Goal: Task Accomplishment & Management: Complete application form

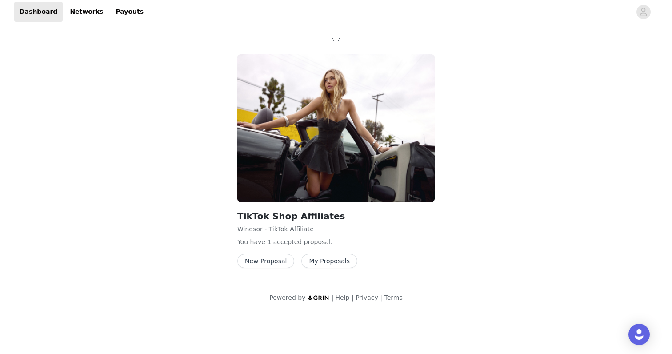
click at [270, 261] on button "New Proposal" at bounding box center [265, 261] width 57 height 14
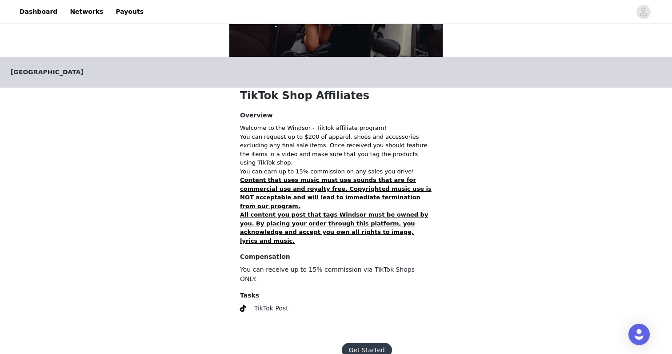
scroll to position [131, 0]
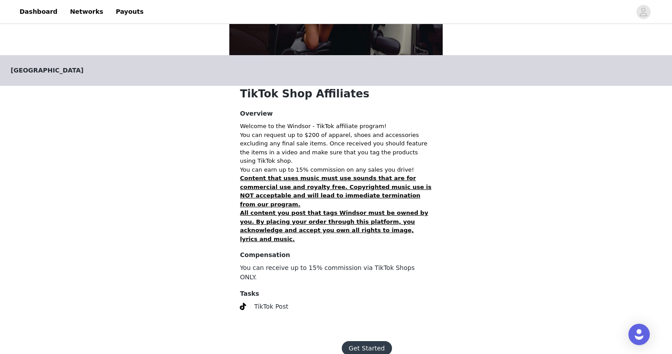
click at [355, 341] on button "Get Started" at bounding box center [367, 348] width 50 height 14
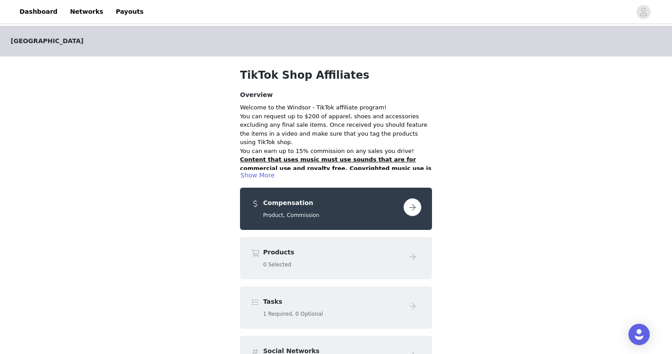
click at [410, 200] on button "button" at bounding box center [412, 207] width 18 height 18
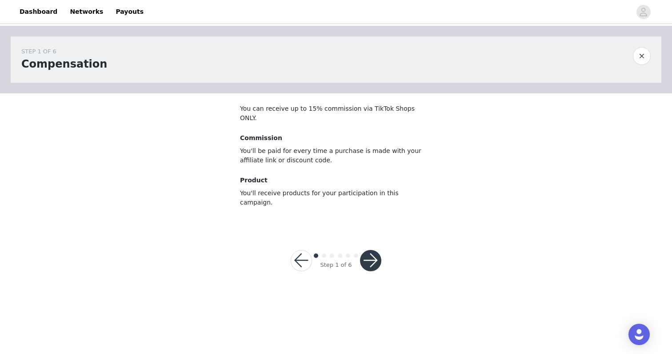
click at [372, 250] on button "button" at bounding box center [370, 260] width 21 height 21
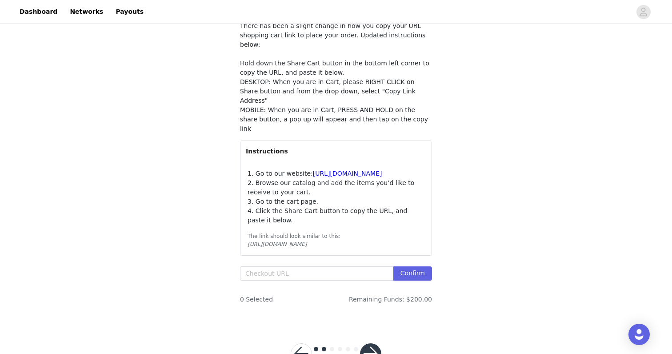
scroll to position [84, 0]
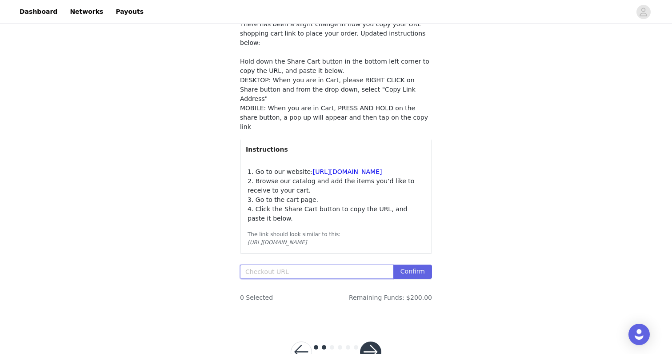
click at [282, 265] on input "text" at bounding box center [316, 271] width 153 height 14
paste input "text"
paste input "https://www.windsorstore.com/cart/43466359570483:1,43471766323251:1,43242385014…"
type input "https://www.windsorstore.com/cart/43466359570483:1,43471766323251:1,43242385014…"
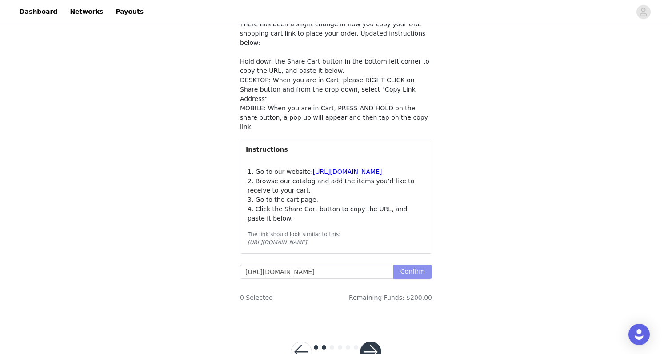
scroll to position [0, 0]
click at [429, 264] on button "Confirm" at bounding box center [412, 271] width 39 height 14
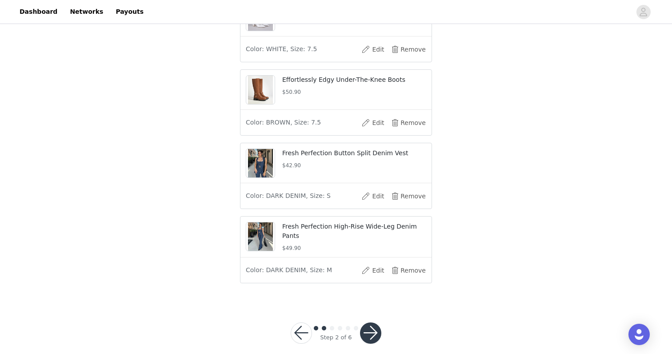
click at [369, 323] on button "button" at bounding box center [370, 332] width 21 height 21
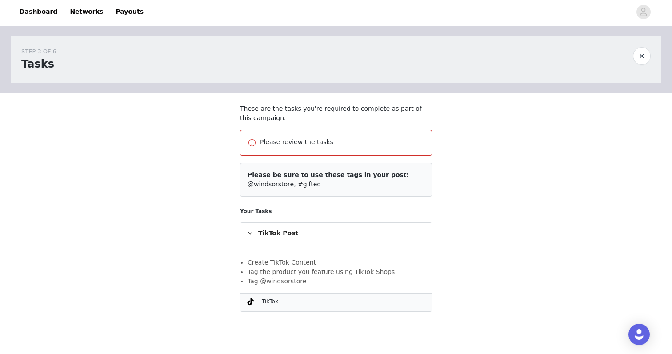
click at [288, 242] on div "TikTok Post" at bounding box center [335, 233] width 191 height 20
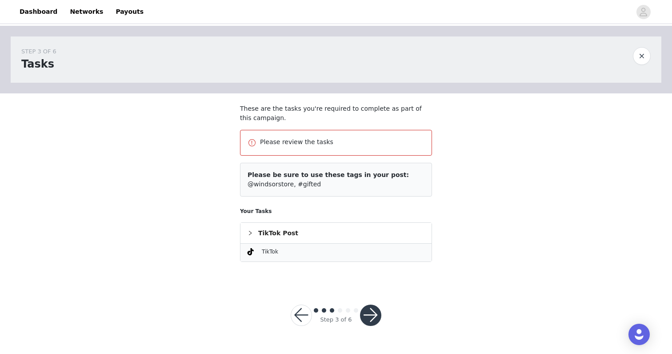
click at [288, 242] on div "TikTok Post" at bounding box center [335, 233] width 191 height 20
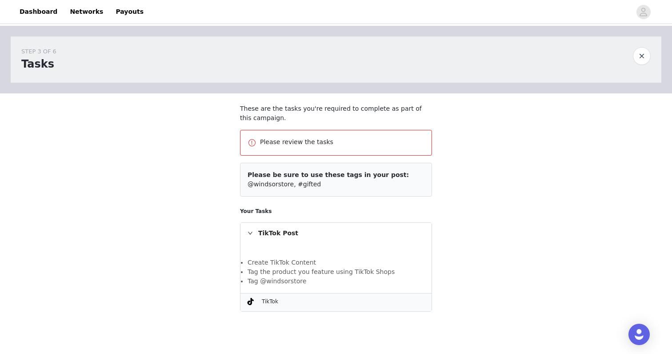
scroll to position [43, 0]
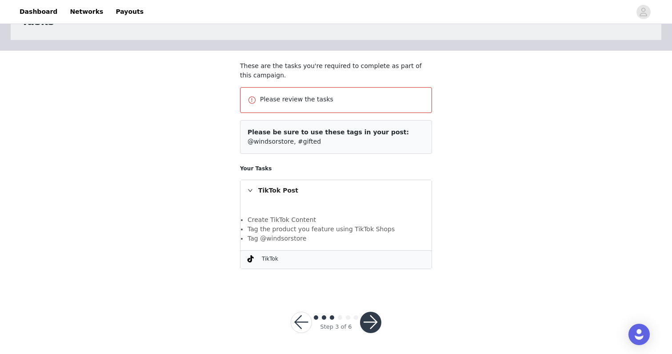
click at [372, 316] on button "button" at bounding box center [370, 321] width 21 height 21
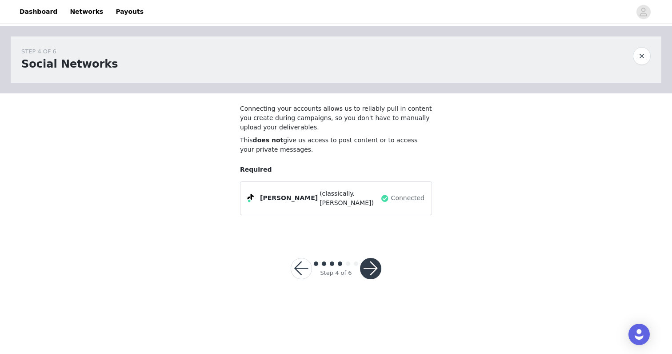
click at [370, 265] on button "button" at bounding box center [370, 268] width 21 height 21
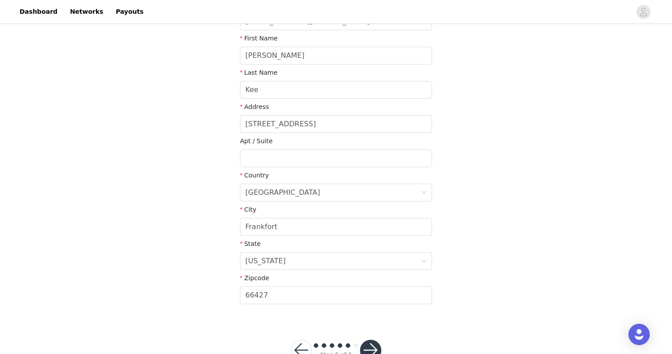
scroll to position [171, 0]
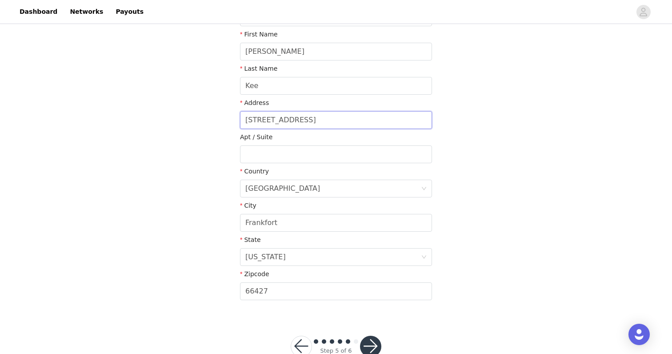
click at [316, 122] on input "1852 Ridge Road" at bounding box center [336, 120] width 192 height 18
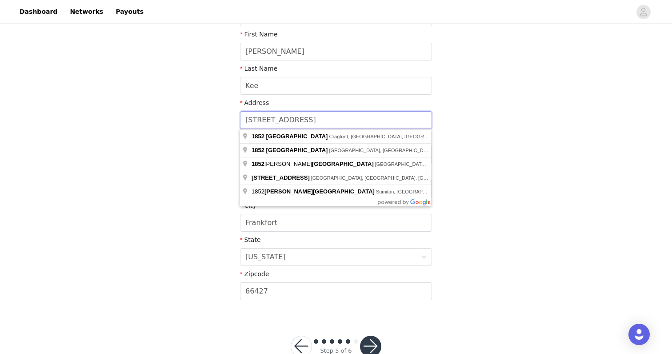
drag, startPoint x: 316, startPoint y: 122, endPoint x: 223, endPoint y: 122, distance: 93.3
click at [223, 122] on div "STEP 5 OF 6 Shipping Information This is where we will send your products. Plea…" at bounding box center [336, 84] width 672 height 459
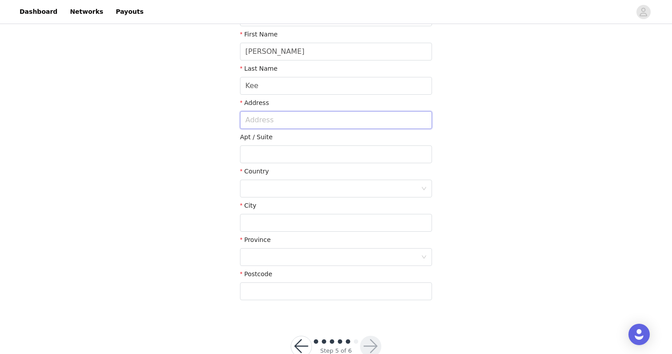
click at [257, 119] on input "text" at bounding box center [336, 120] width 192 height 18
type input "1831 [GEOGRAPHIC_DATA]"
type input "MSC 246791 District 70"
click at [272, 185] on div at bounding box center [332, 188] width 175 height 17
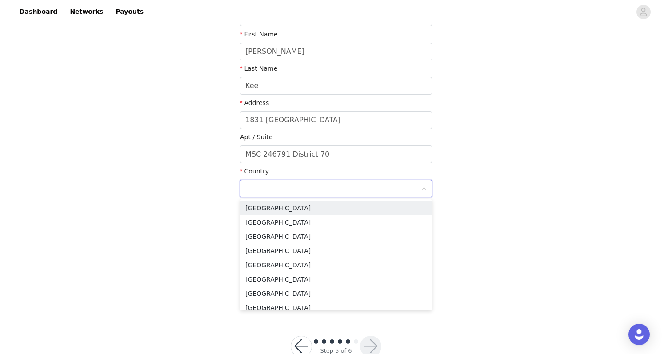
type input "[GEOGRAPHIC_DATA]"
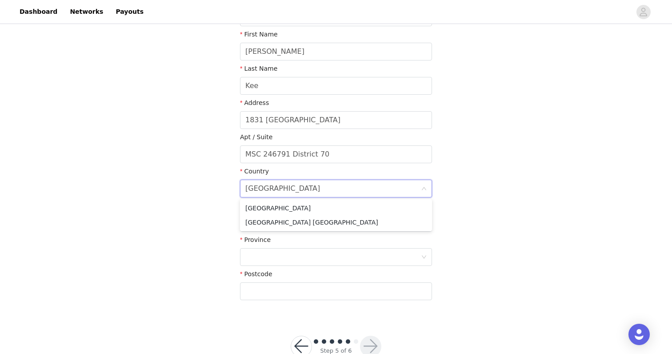
click at [215, 226] on div "STEP 5 OF 6 Shipping Information This is where we will send your products. Plea…" at bounding box center [336, 84] width 672 height 459
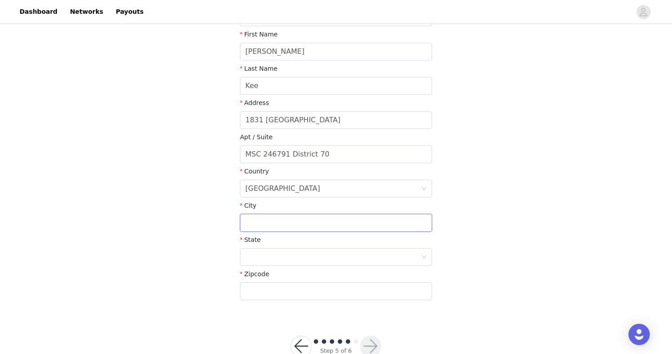
click at [276, 217] on input "text" at bounding box center [336, 223] width 192 height 18
type input "TUSCALOOSA"
click at [283, 258] on div at bounding box center [332, 256] width 175 height 17
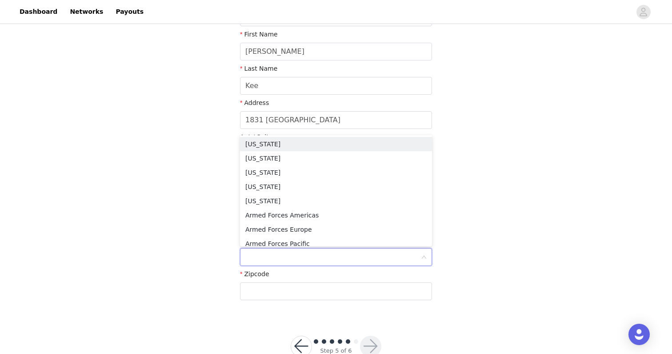
type input "[US_STATE]"
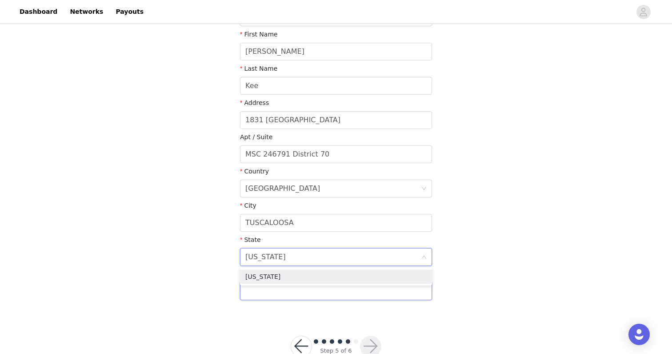
click at [272, 296] on input "text" at bounding box center [336, 291] width 192 height 18
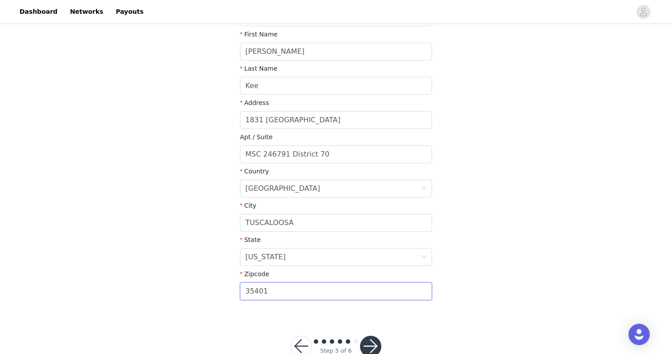
click at [286, 289] on input "35401" at bounding box center [336, 291] width 192 height 18
type input "35487"
click at [369, 342] on button "button" at bounding box center [370, 345] width 21 height 21
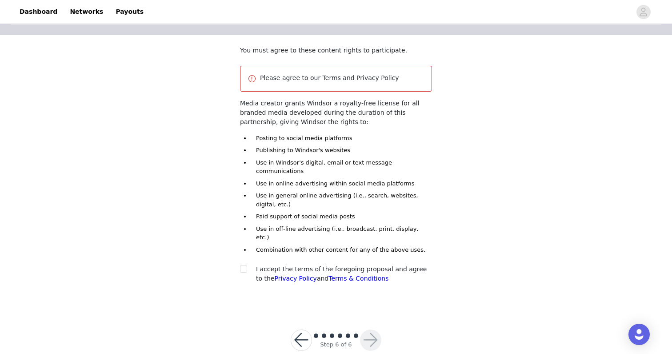
scroll to position [59, 0]
click at [242, 264] on input "checkbox" at bounding box center [243, 267] width 6 height 6
checkbox input "true"
click at [364, 328] on button "button" at bounding box center [370, 338] width 21 height 21
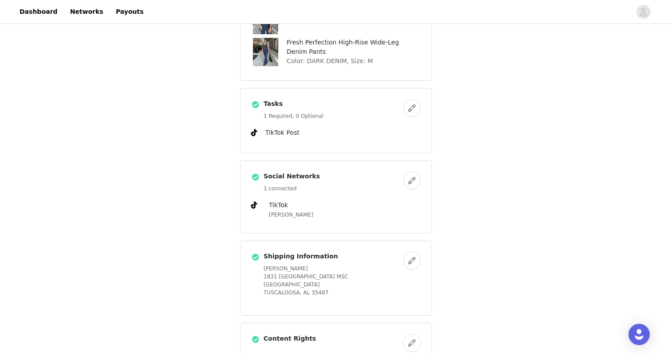
scroll to position [491, 0]
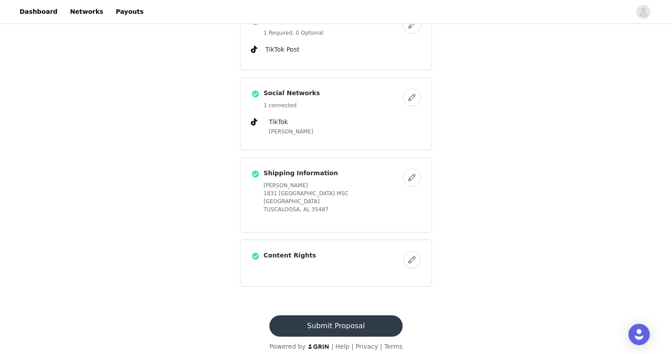
click at [322, 319] on button "Submit Proposal" at bounding box center [335, 325] width 133 height 21
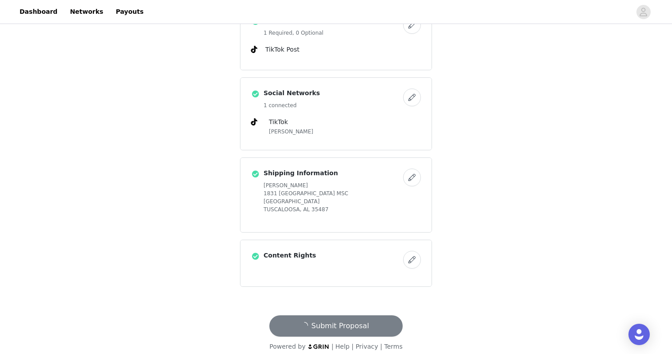
scroll to position [0, 0]
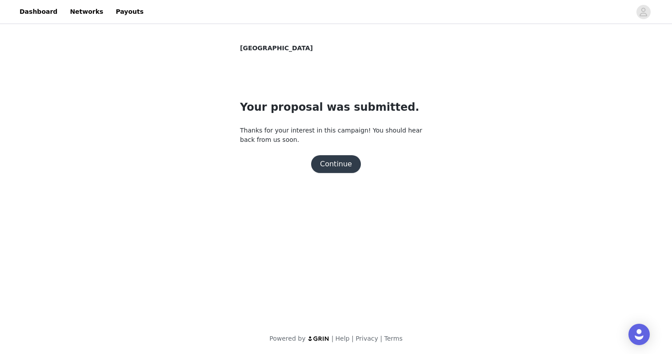
click at [339, 164] on button "Continue" at bounding box center [336, 164] width 50 height 18
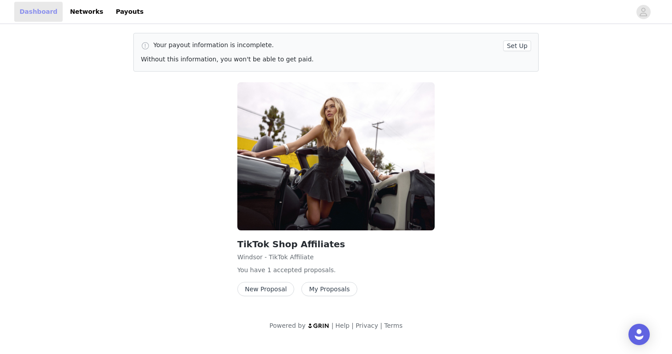
click at [35, 14] on link "Dashboard" at bounding box center [38, 12] width 48 height 20
click at [645, 8] on icon "avatar" at bounding box center [643, 12] width 8 height 14
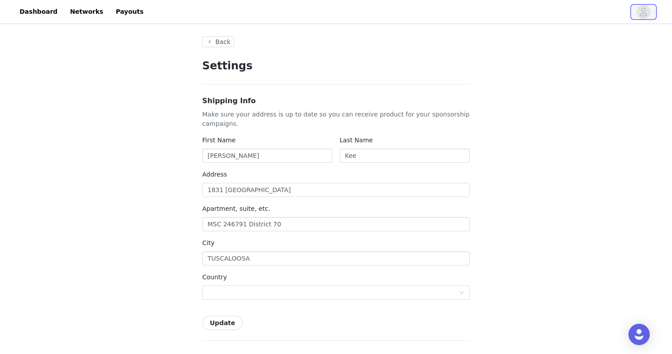
type input "+1 ([GEOGRAPHIC_DATA])"
click at [214, 46] on button "Back" at bounding box center [218, 41] width 32 height 11
click at [209, 43] on button "Back" at bounding box center [218, 41] width 32 height 11
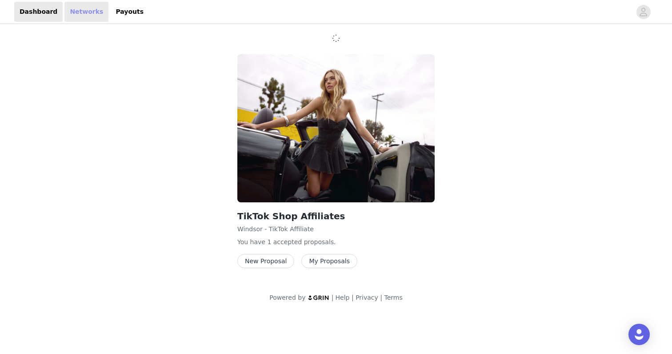
click at [79, 5] on link "Networks" at bounding box center [86, 12] width 44 height 20
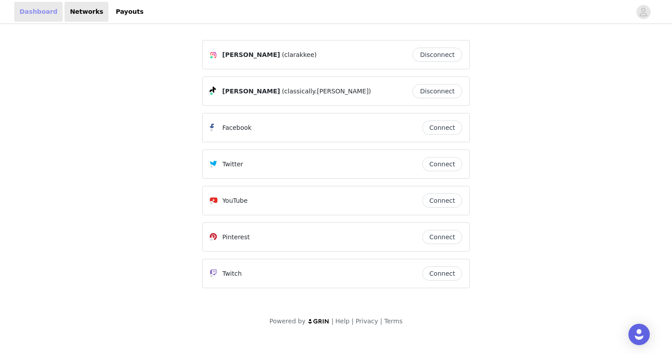
click at [30, 10] on link "Dashboard" at bounding box center [38, 12] width 48 height 20
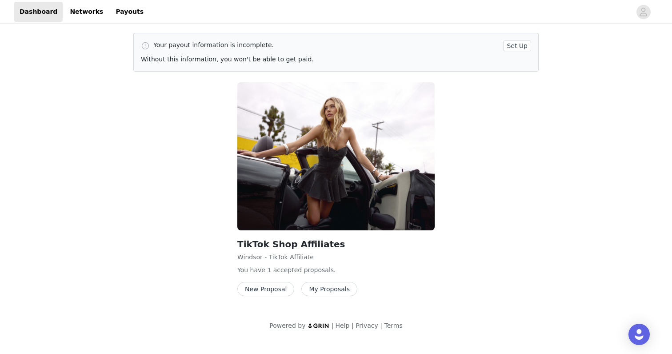
click at [311, 289] on button "My Proposals" at bounding box center [329, 289] width 56 height 14
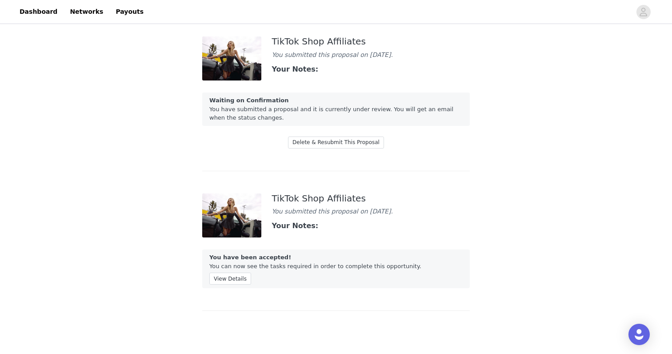
click at [285, 109] on div "Waiting on Confirmation You have submitted a proposal and it is currently under…" at bounding box center [335, 108] width 267 height 33
click at [223, 54] on img at bounding box center [231, 58] width 59 height 44
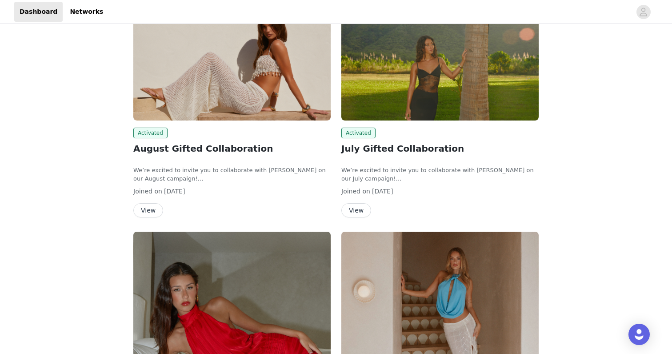
scroll to position [109, 0]
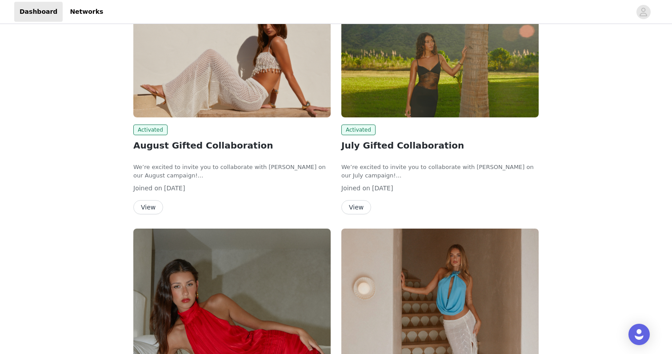
click at [149, 204] on button "View" at bounding box center [148, 207] width 30 height 14
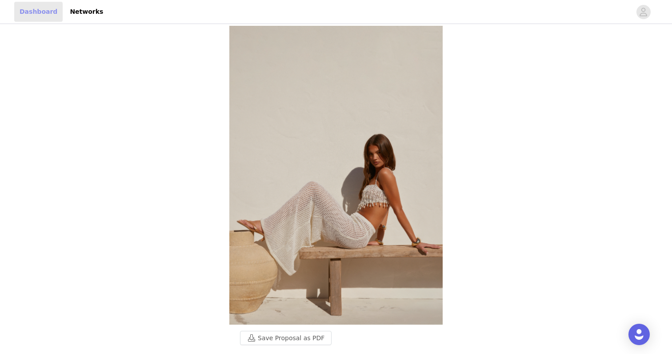
click at [37, 8] on link "Dashboard" at bounding box center [38, 12] width 48 height 20
